Goal: Book appointment/travel/reservation

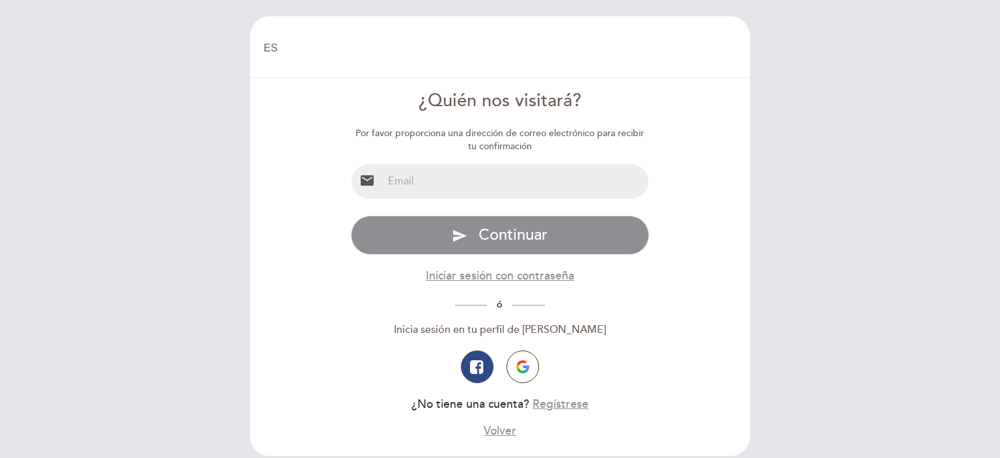
select select "es"
click at [488, 190] on input "email" at bounding box center [516, 181] width 266 height 35
type input "[EMAIL_ADDRESS][DOMAIN_NAME]"
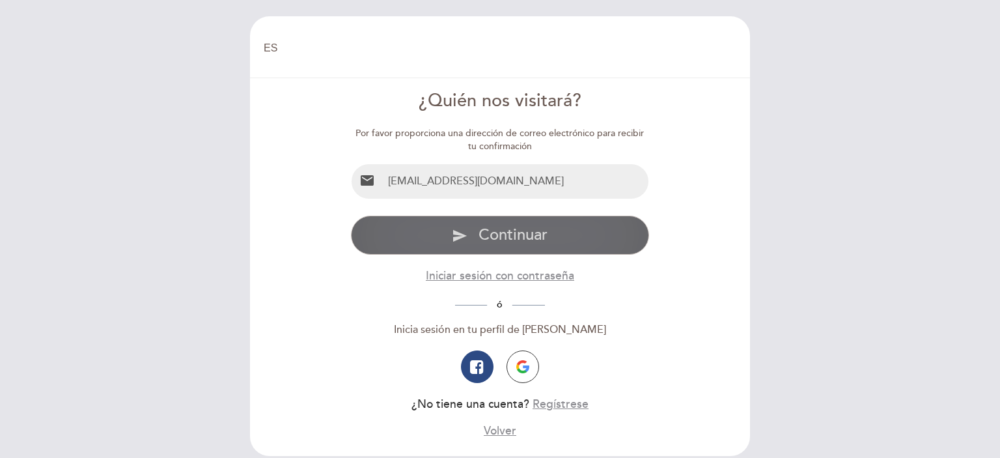
click at [499, 239] on span "Continuar" at bounding box center [513, 234] width 69 height 19
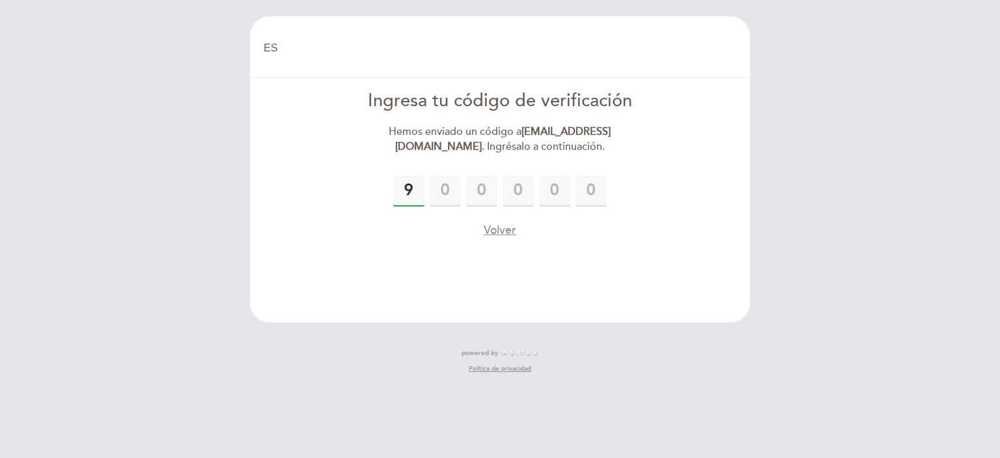
type input "9"
type input "8"
type input "4"
type input "0"
type input "6"
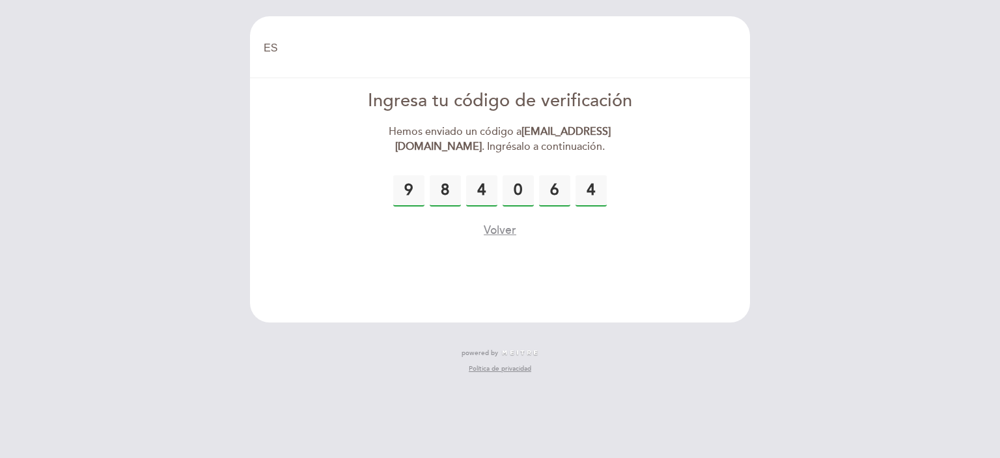
type input "4"
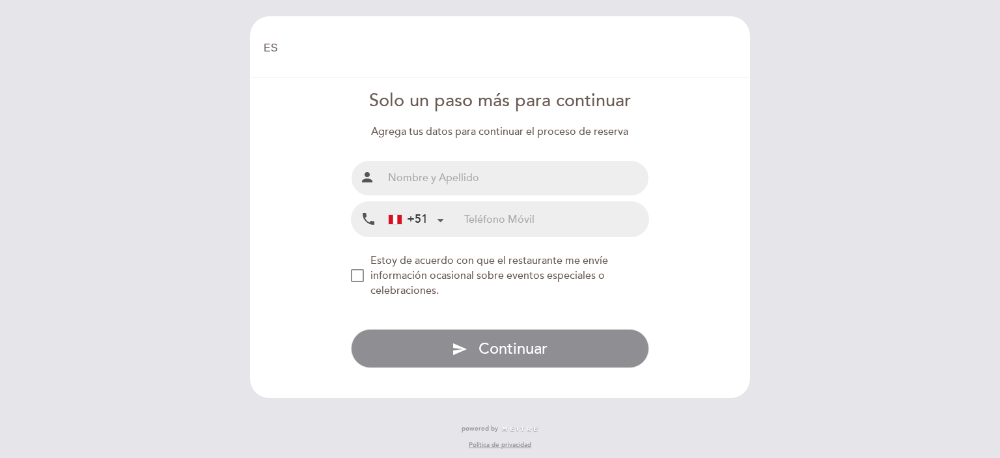
click at [518, 177] on input "text" at bounding box center [516, 178] width 266 height 35
type input "g"
type input "[PERSON_NAME] PLAZA [PERSON_NAME]"
click at [539, 210] on input "tel" at bounding box center [556, 219] width 184 height 35
type input "923786104"
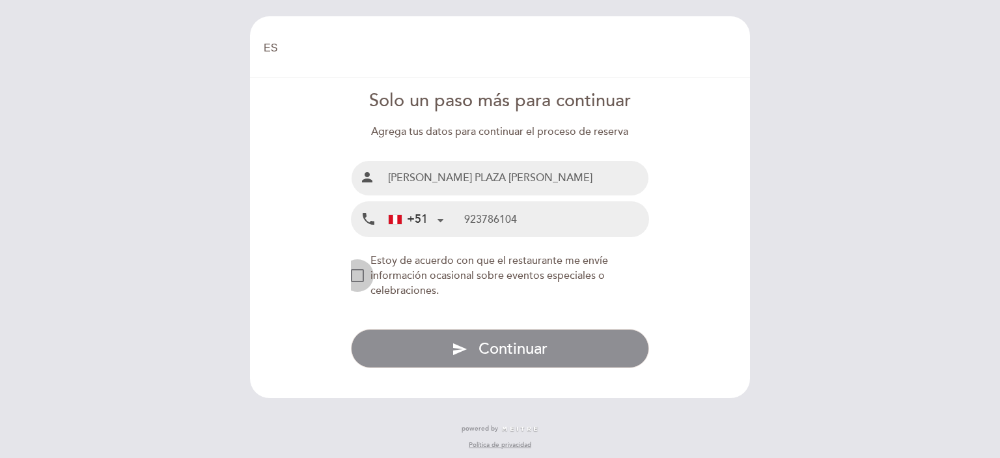
click at [364, 273] on div "NEW_MODAL_AGREE_RESTAURANT_SEND_OCCASIONAL_INFO" at bounding box center [357, 275] width 13 height 13
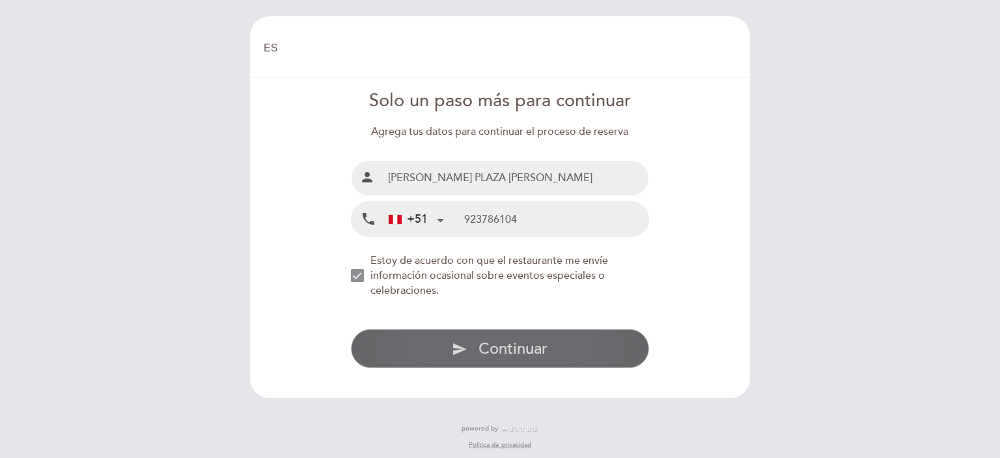
click at [484, 345] on span "Continuar" at bounding box center [513, 348] width 69 height 19
